Goal: Task Accomplishment & Management: Complete application form

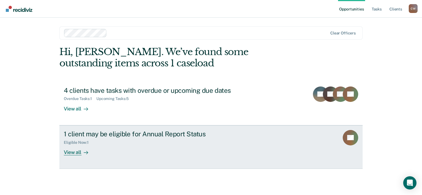
click at [63, 151] on link "1 client may be eligible for Annual Report Status Eligible Now : 1 View all CL" at bounding box center [210, 148] width 303 height 44
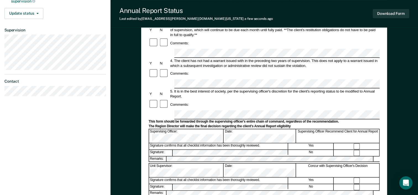
scroll to position [166, 0]
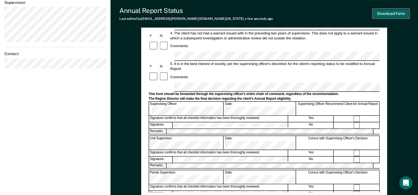
click at [384, 15] on button "Download Form" at bounding box center [390, 13] width 36 height 9
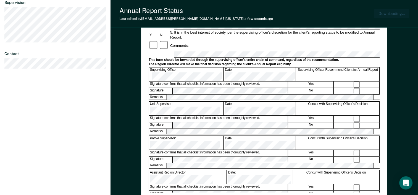
scroll to position [197, 0]
